Goal: Information Seeking & Learning: Learn about a topic

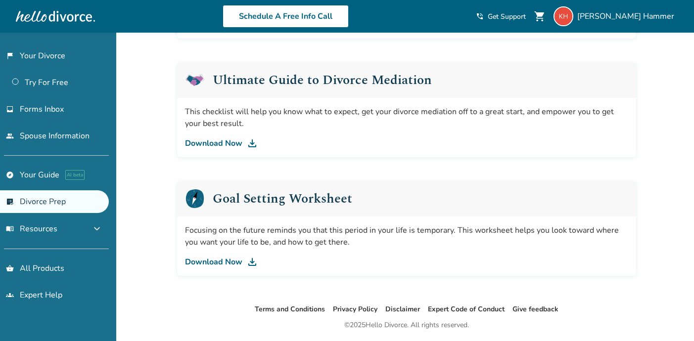
scroll to position [596, 0]
click at [249, 141] on img at bounding box center [252, 143] width 12 height 12
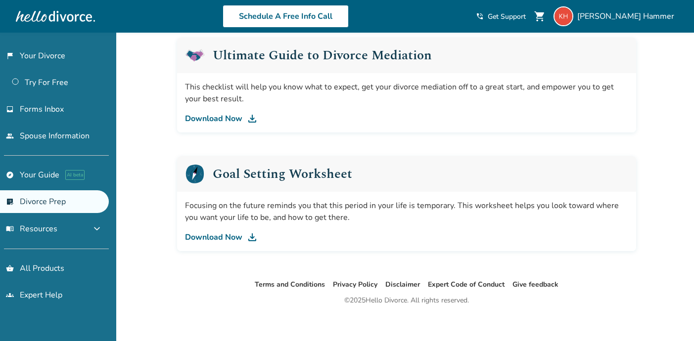
scroll to position [626, 0]
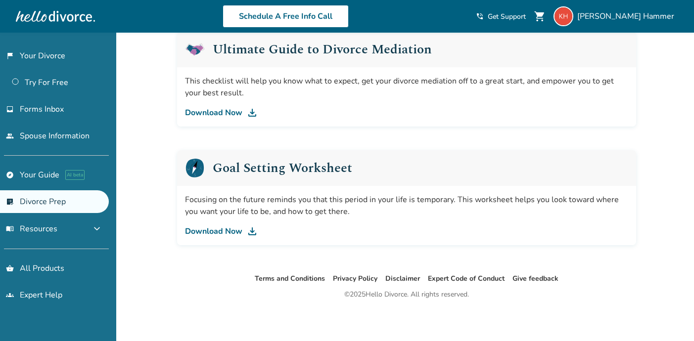
click at [253, 232] on img at bounding box center [252, 232] width 12 height 12
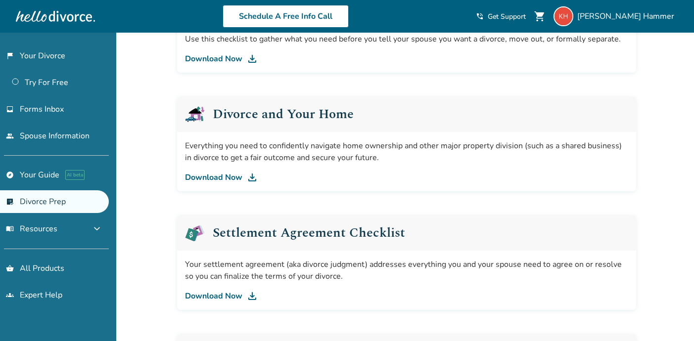
scroll to position [323, 0]
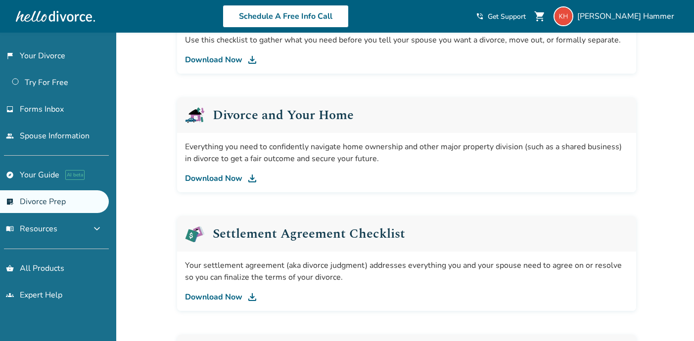
click at [255, 295] on img at bounding box center [252, 298] width 12 height 12
click at [82, 233] on button "menu_book Resources expand_more" at bounding box center [54, 229] width 109 height 24
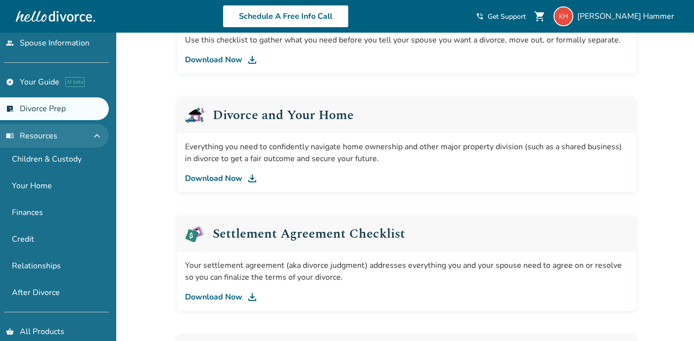
scroll to position [97, 0]
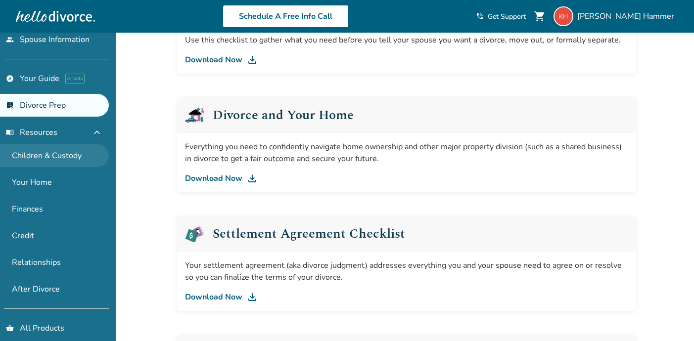
click at [71, 157] on link "Children & Custody" at bounding box center [54, 156] width 109 height 23
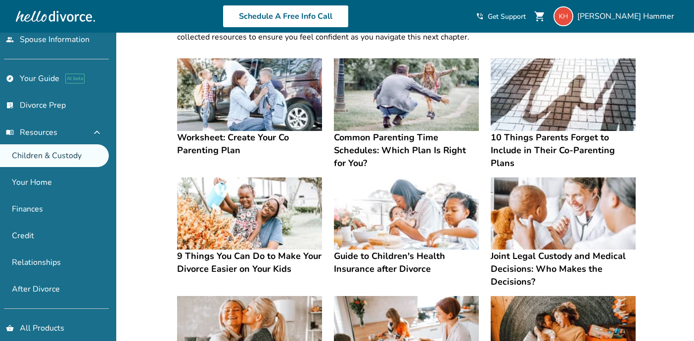
scroll to position [53, 0]
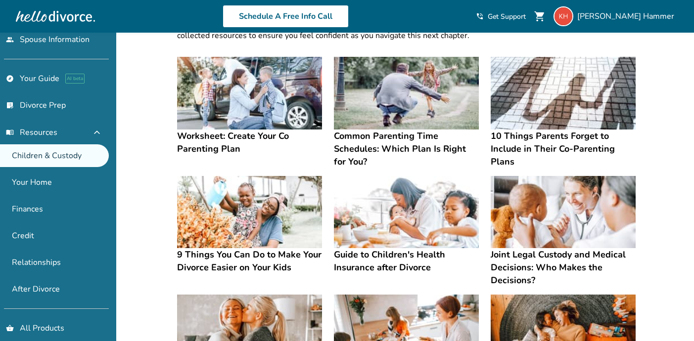
click at [542, 140] on h4 "10 Things Parents Forget to Include in Their Co-Parenting Plans" at bounding box center [563, 149] width 145 height 39
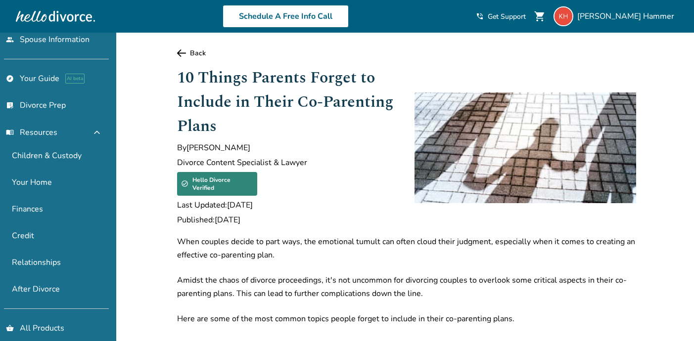
click at [186, 53] on link "Back" at bounding box center [406, 53] width 459 height 9
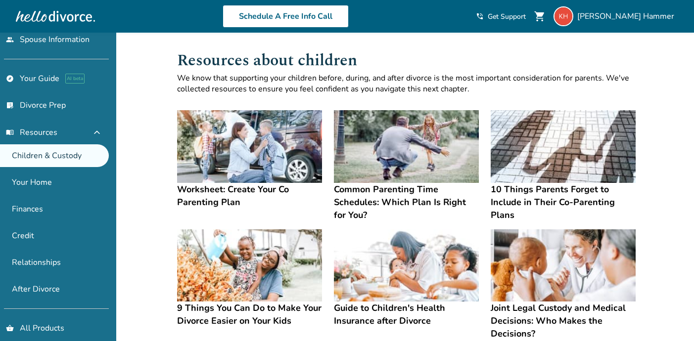
click at [221, 190] on h4 "Worksheet: Create Your Co Parenting Plan" at bounding box center [249, 196] width 145 height 26
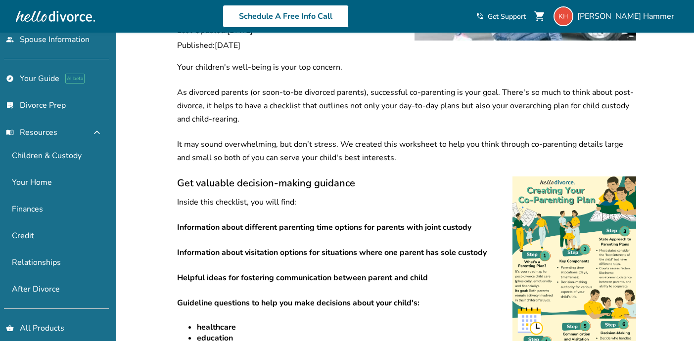
scroll to position [153, 0]
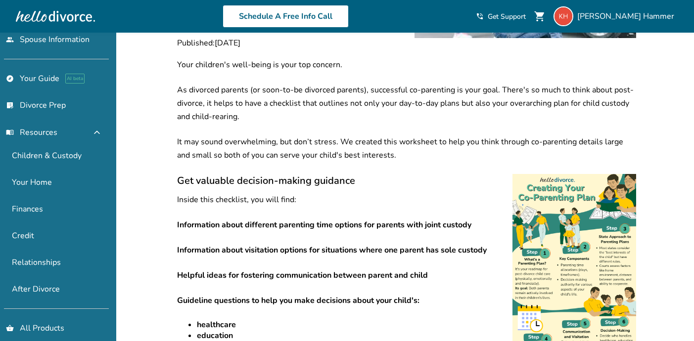
click at [384, 225] on div "Your children's well-being is your top concern. As divorced parents (or soon-to…" at bounding box center [406, 278] width 459 height 441
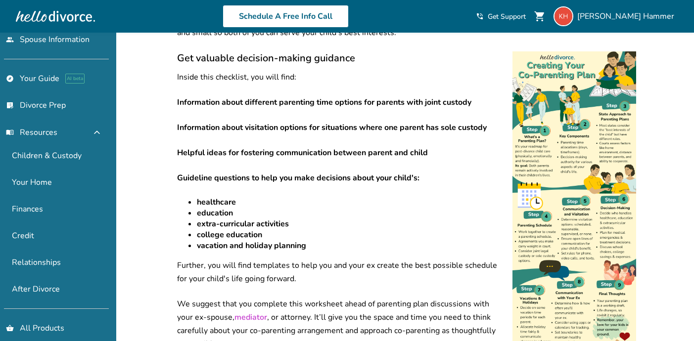
click at [380, 259] on p "Further, you will find templates to help you and your ex create the best possib…" at bounding box center [406, 272] width 459 height 27
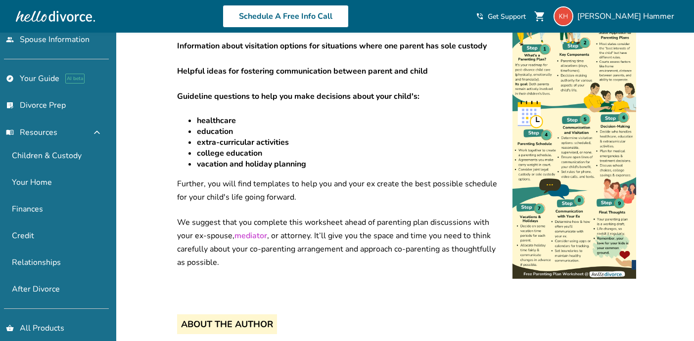
scroll to position [359, 0]
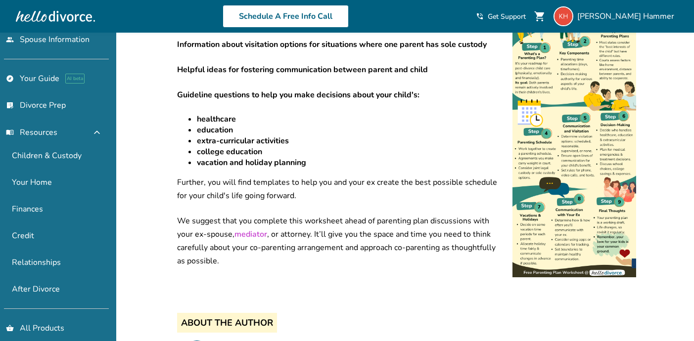
click at [361, 218] on p "We suggest that you complete this worksheet ahead of parenting plan discussions…" at bounding box center [406, 241] width 459 height 53
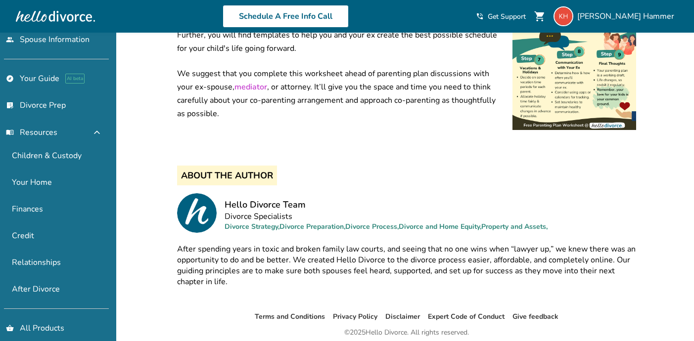
scroll to position [419, 0]
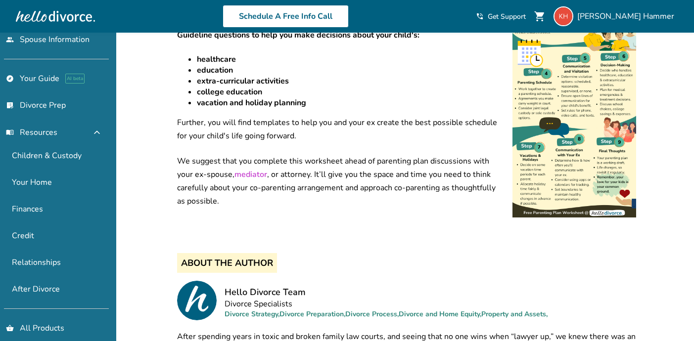
click at [538, 164] on img at bounding box center [575, 62] width 124 height 309
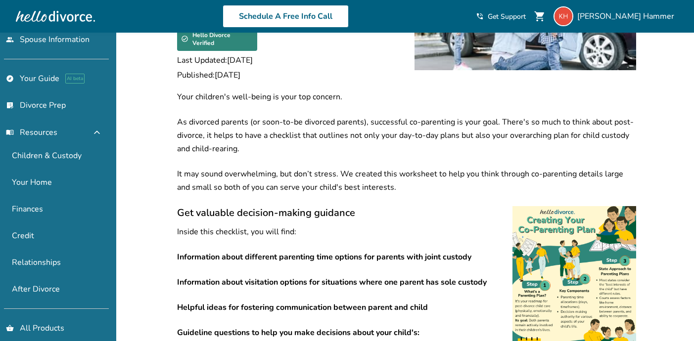
scroll to position [133, 0]
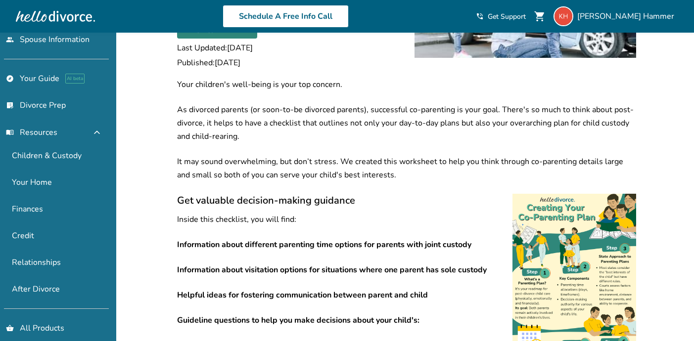
click at [251, 213] on p "Inside this checklist, you will find:" at bounding box center [406, 219] width 459 height 13
click at [269, 155] on p "It may sound overwhelming, but don’t stress. We created this worksheet to help …" at bounding box center [406, 168] width 459 height 27
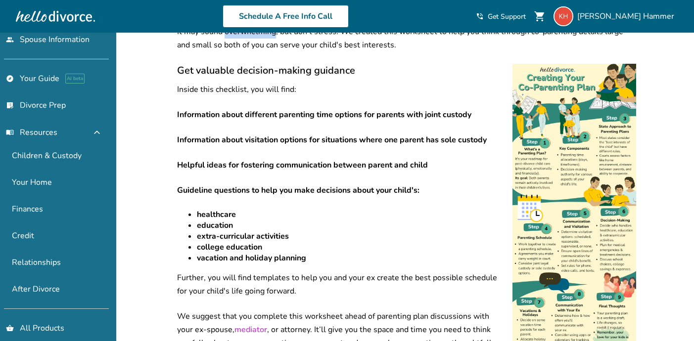
scroll to position [276, 0]
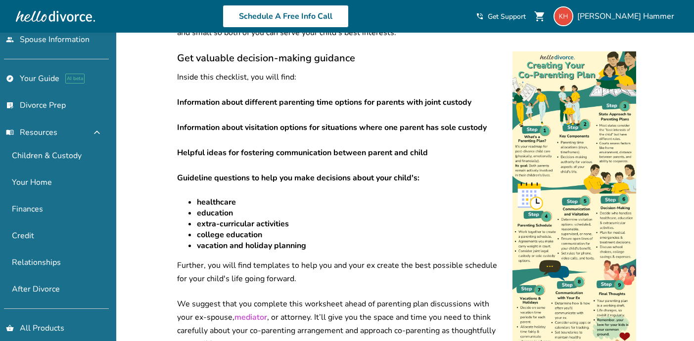
click at [582, 120] on img at bounding box center [575, 205] width 124 height 309
click at [561, 203] on img at bounding box center [575, 205] width 124 height 309
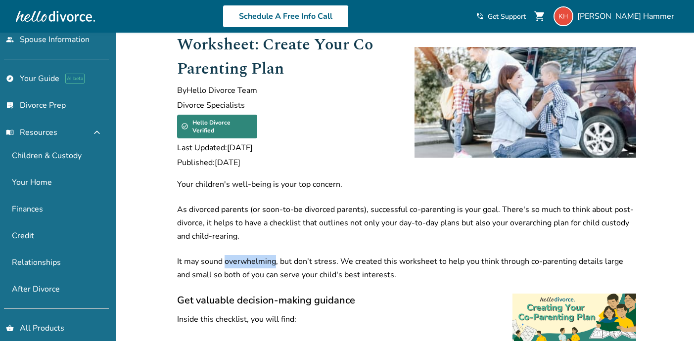
scroll to position [0, 0]
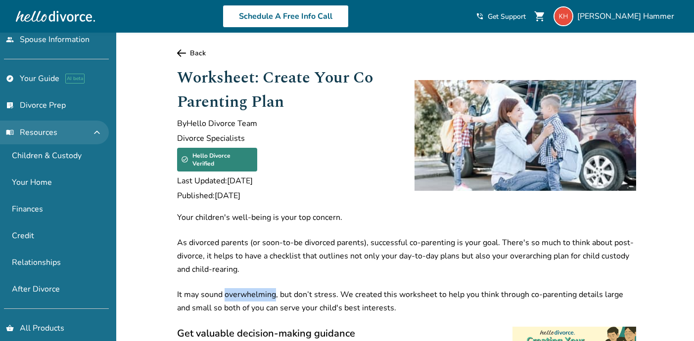
click at [49, 136] on span "menu_book Resources" at bounding box center [31, 132] width 51 height 11
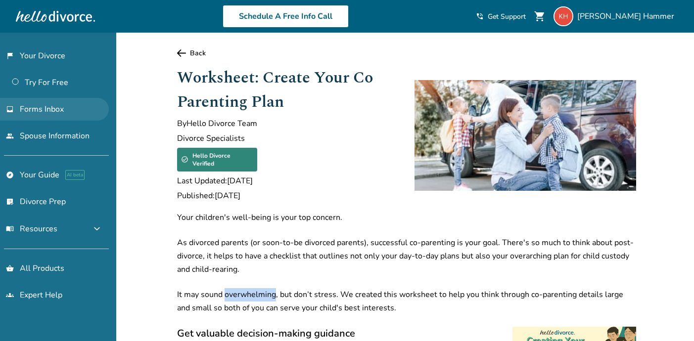
click at [51, 111] on span "Forms Inbox" at bounding box center [42, 109] width 44 height 11
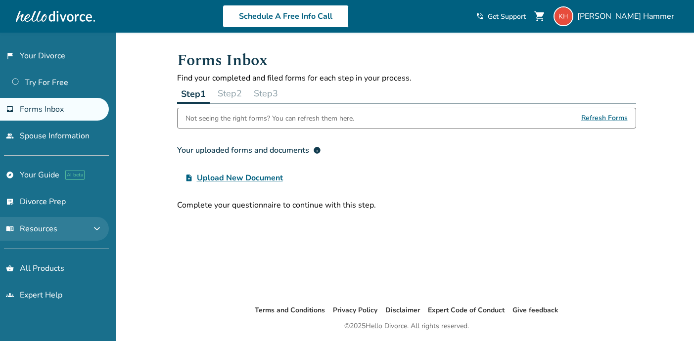
click at [61, 221] on button "menu_book Resources expand_more" at bounding box center [54, 229] width 109 height 24
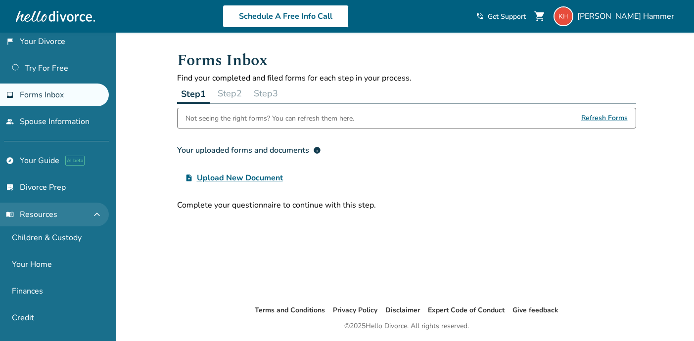
scroll to position [30, 0]
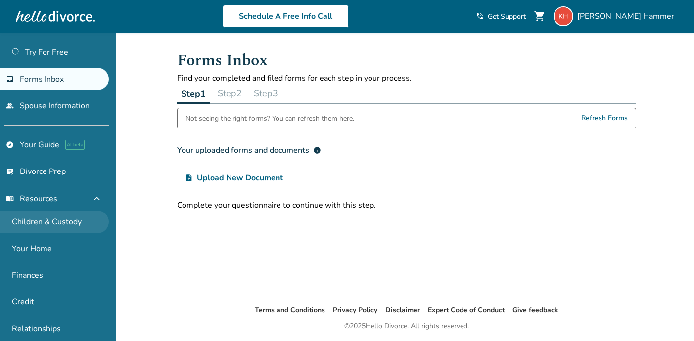
click at [61, 221] on link "Children & Custody" at bounding box center [54, 222] width 109 height 23
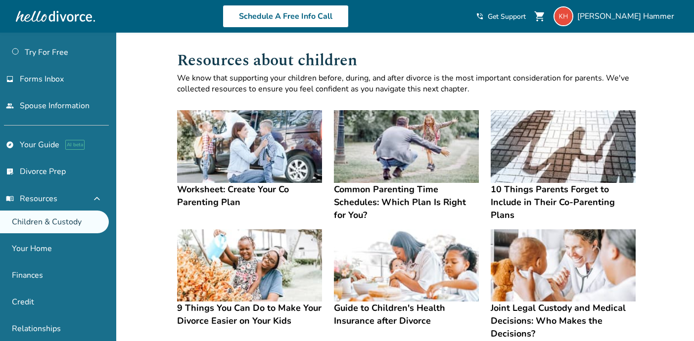
click at [191, 182] on img at bounding box center [249, 146] width 145 height 73
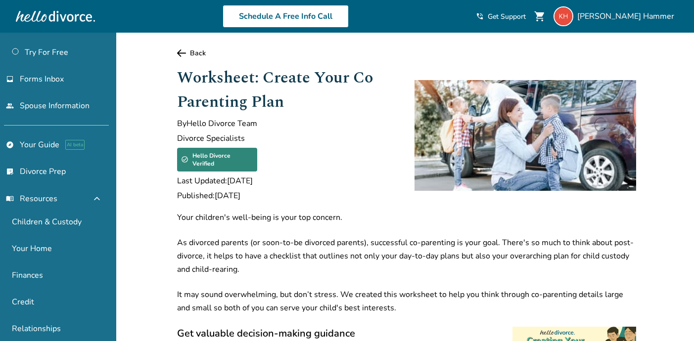
click at [246, 157] on div "Hello Divorce Verified" at bounding box center [217, 160] width 80 height 24
click at [245, 127] on span "By Hello Divorce Team" at bounding box center [288, 123] width 222 height 11
click at [242, 153] on div "Hello Divorce Verified" at bounding box center [217, 160] width 80 height 24
click at [481, 165] on img at bounding box center [526, 135] width 222 height 111
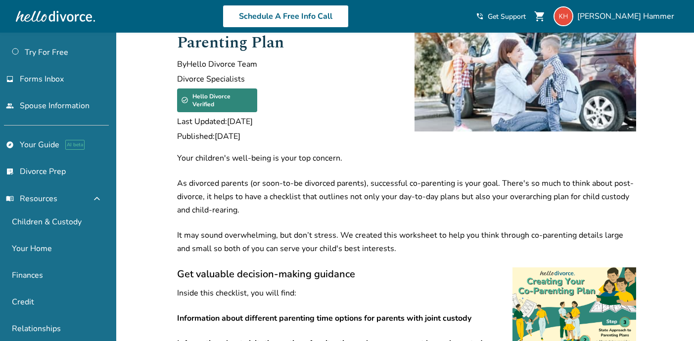
scroll to position [77, 0]
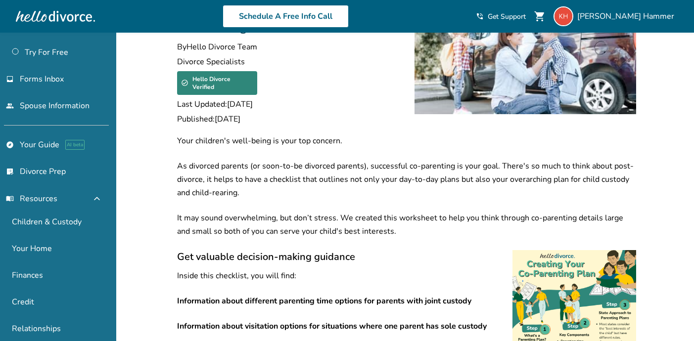
click at [434, 171] on p "As divorced parents (or soon-to-be divorced parents), successful co-parenting i…" at bounding box center [406, 180] width 459 height 40
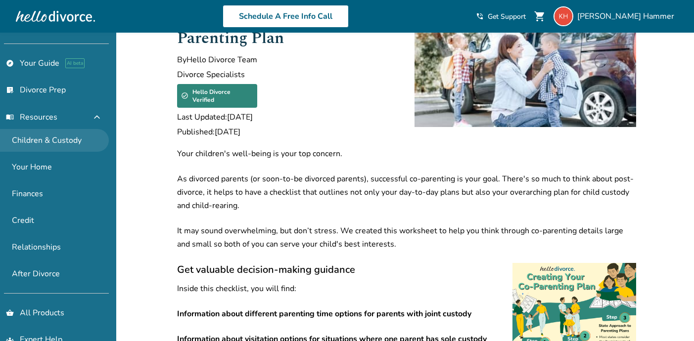
scroll to position [130, 0]
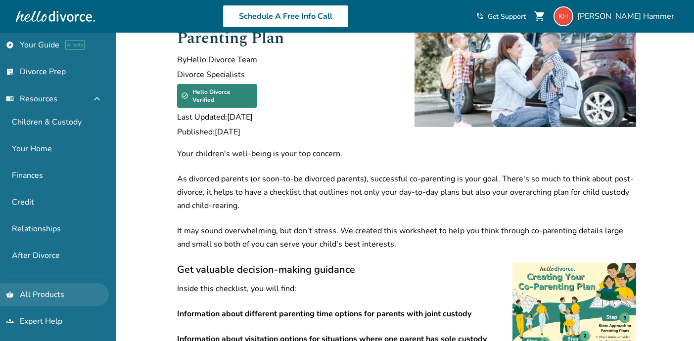
click at [56, 290] on link "shopping_basket All Products" at bounding box center [54, 295] width 109 height 23
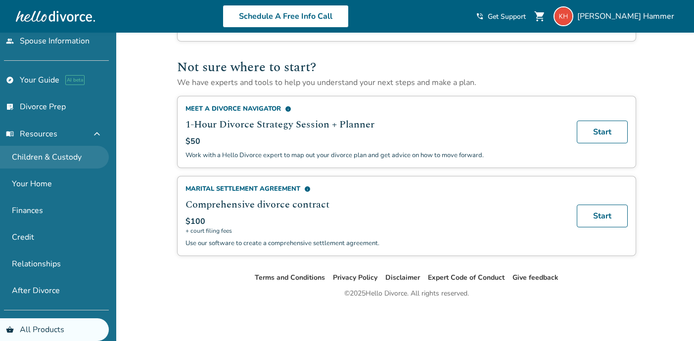
scroll to position [96, 0]
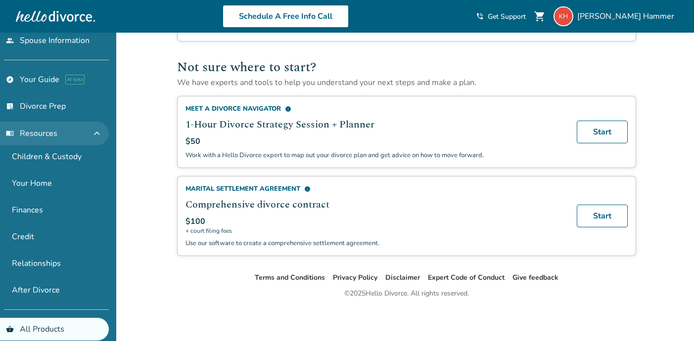
click at [55, 140] on button "menu_book Resources expand_less" at bounding box center [54, 134] width 109 height 24
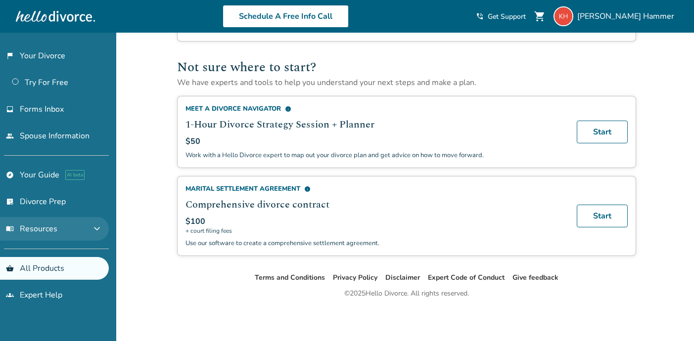
click at [50, 232] on span "menu_book Resources" at bounding box center [31, 229] width 51 height 11
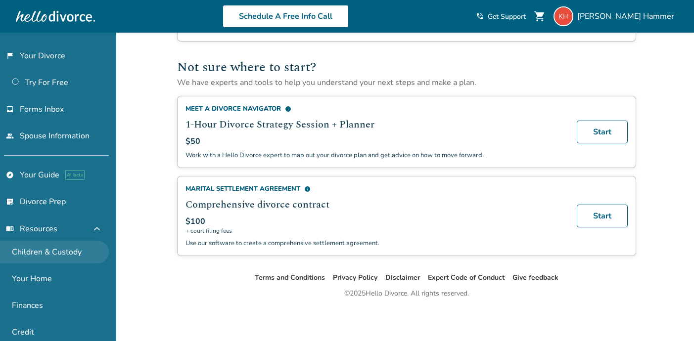
click at [50, 251] on link "Children & Custody" at bounding box center [54, 252] width 109 height 23
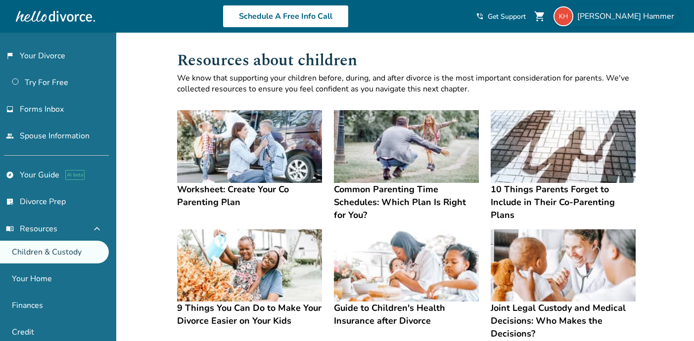
click at [574, 13] on img at bounding box center [564, 16] width 20 height 20
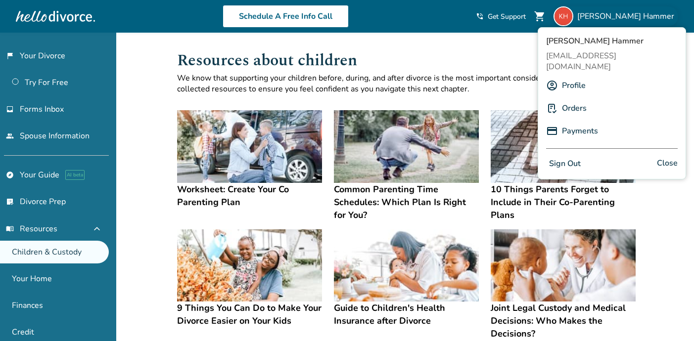
click at [570, 157] on button "Sign Out" at bounding box center [565, 164] width 38 height 14
